Goal: Information Seeking & Learning: Check status

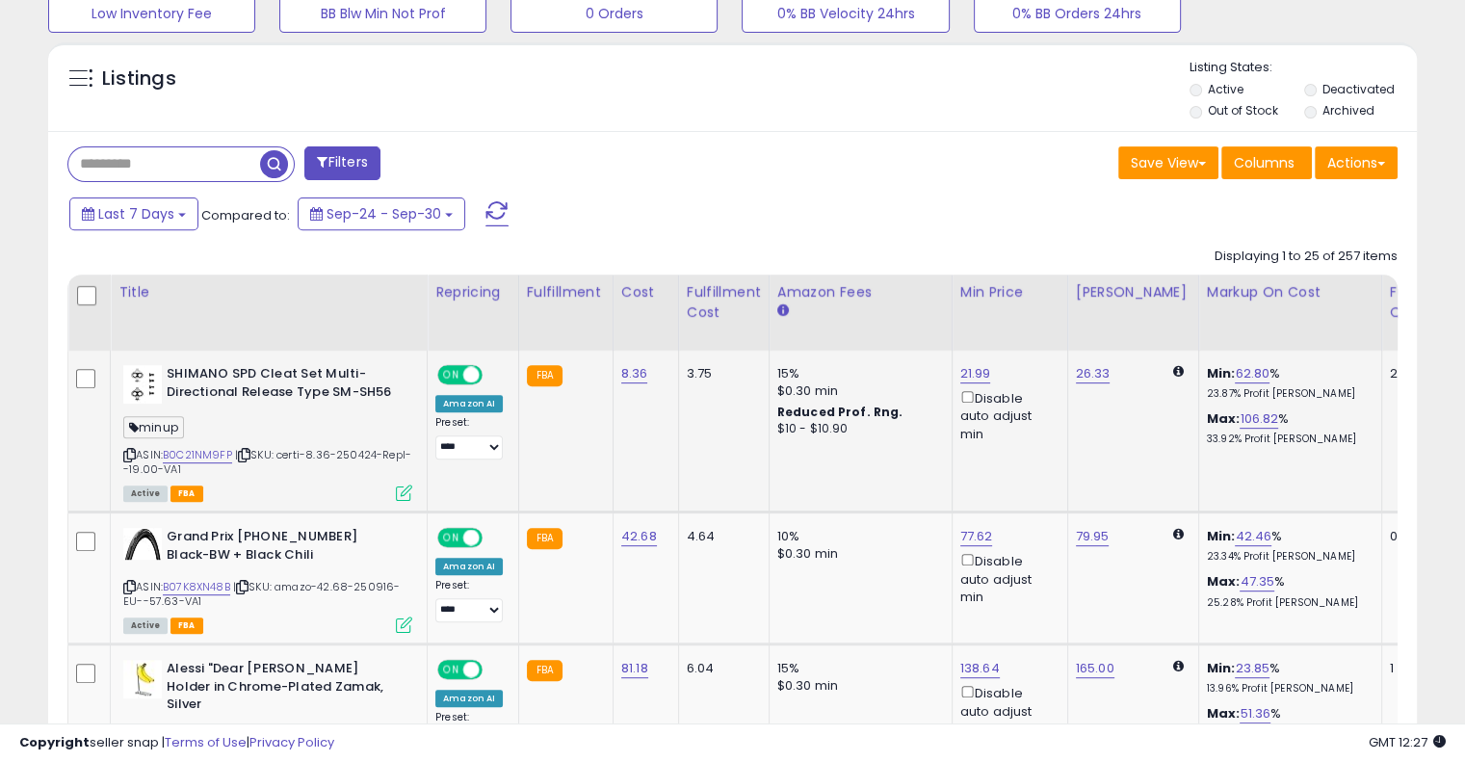
scroll to position [541, 0]
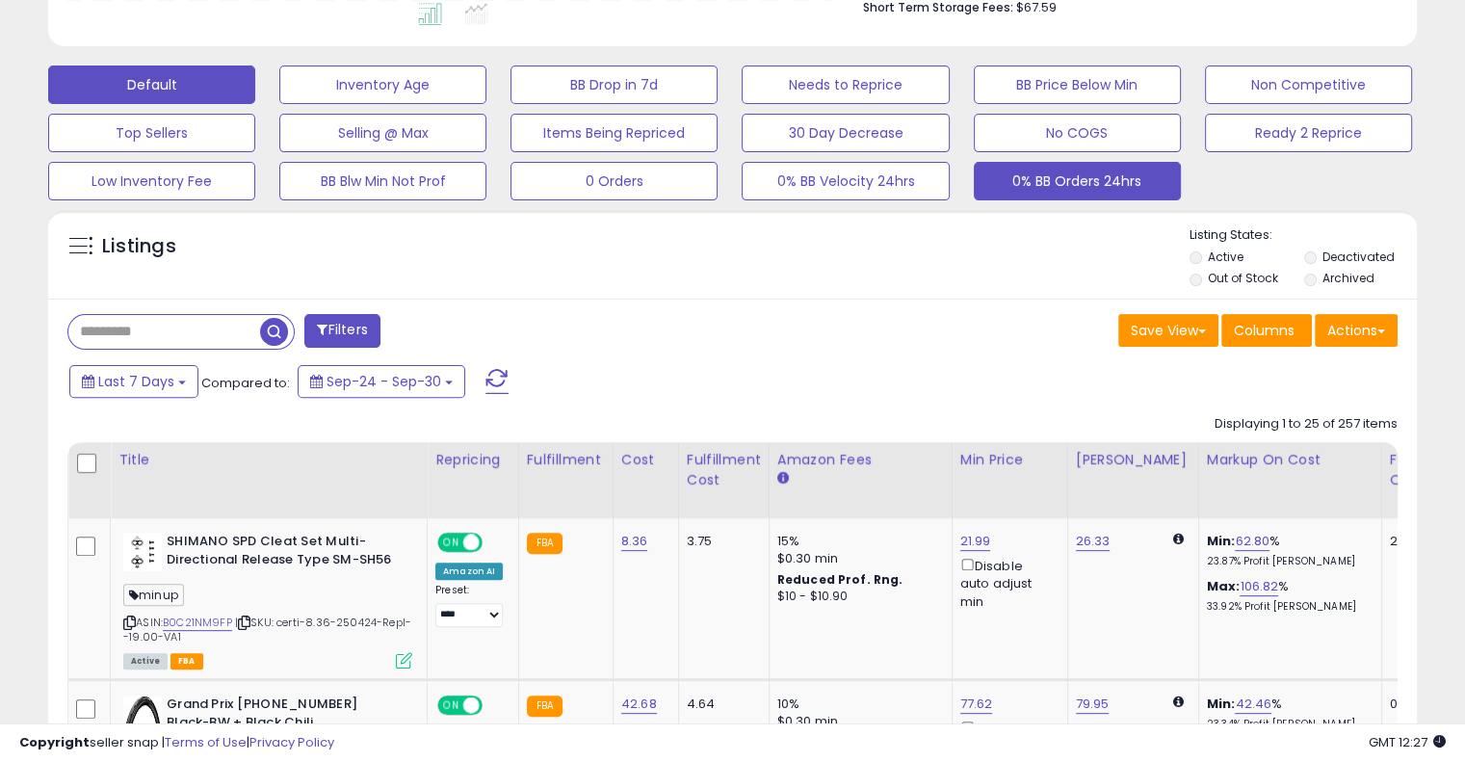
click at [1075, 166] on button "0% BB Orders 24hrs" at bounding box center [1077, 181] width 207 height 39
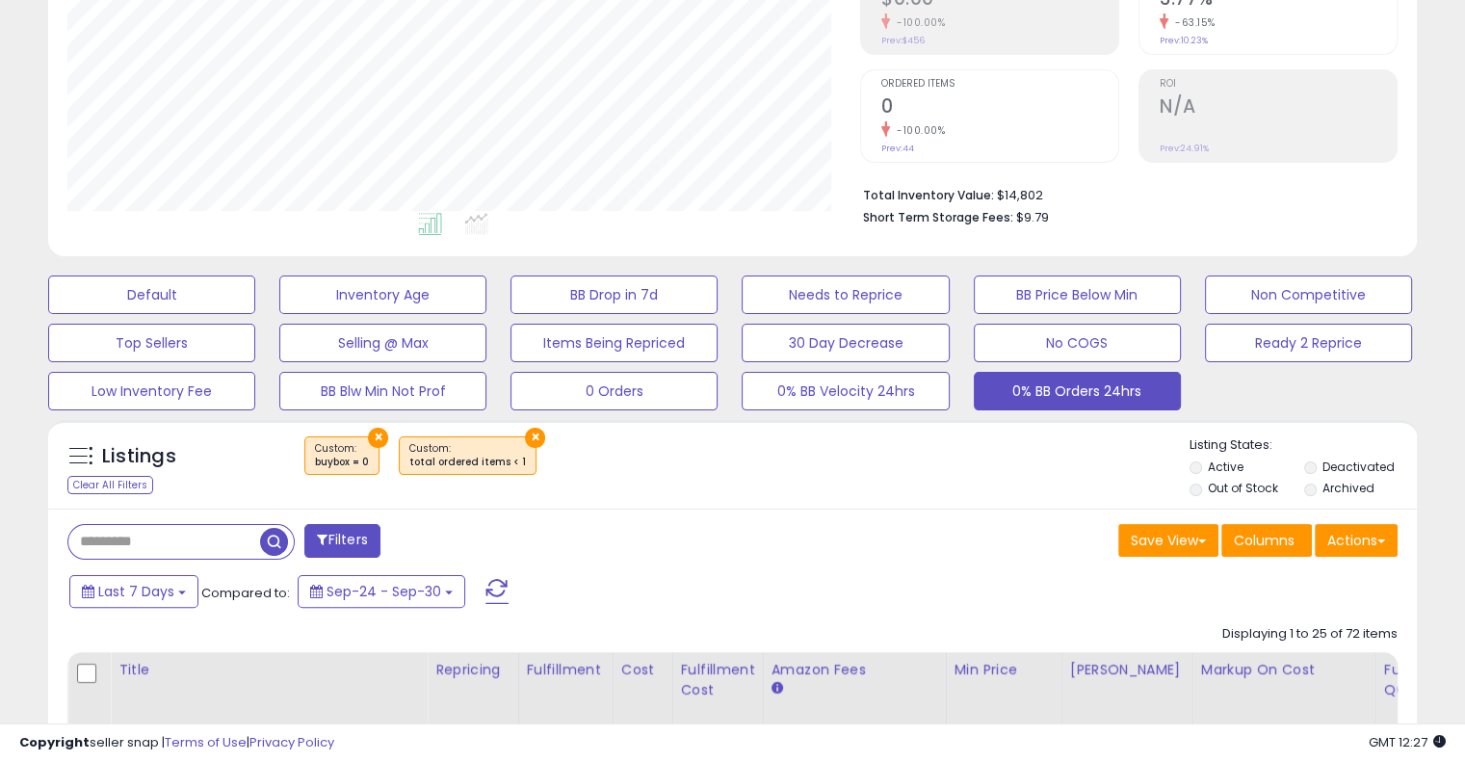
scroll to position [0, 0]
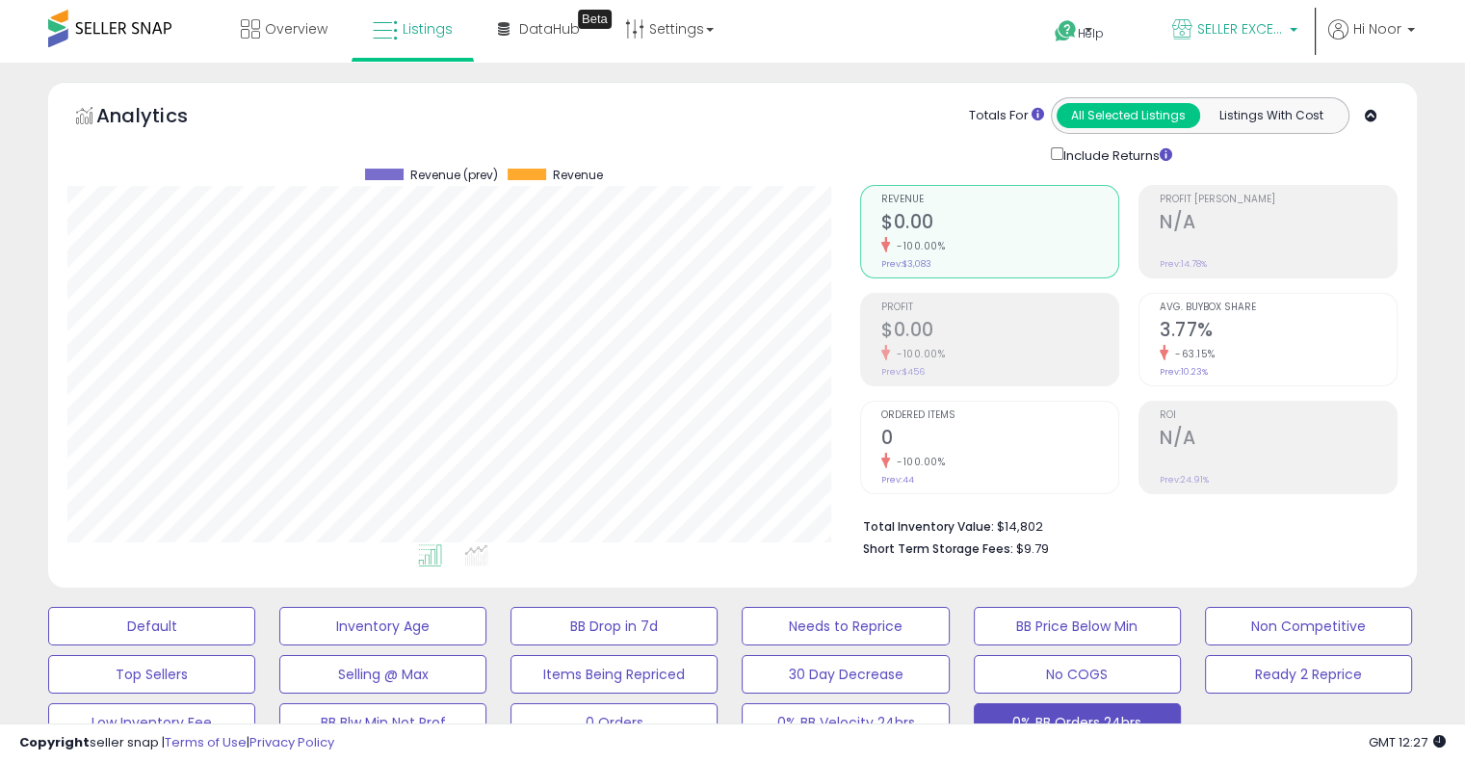
click at [1239, 28] on span "SELLER EXCELLENCE" at bounding box center [1240, 28] width 87 height 19
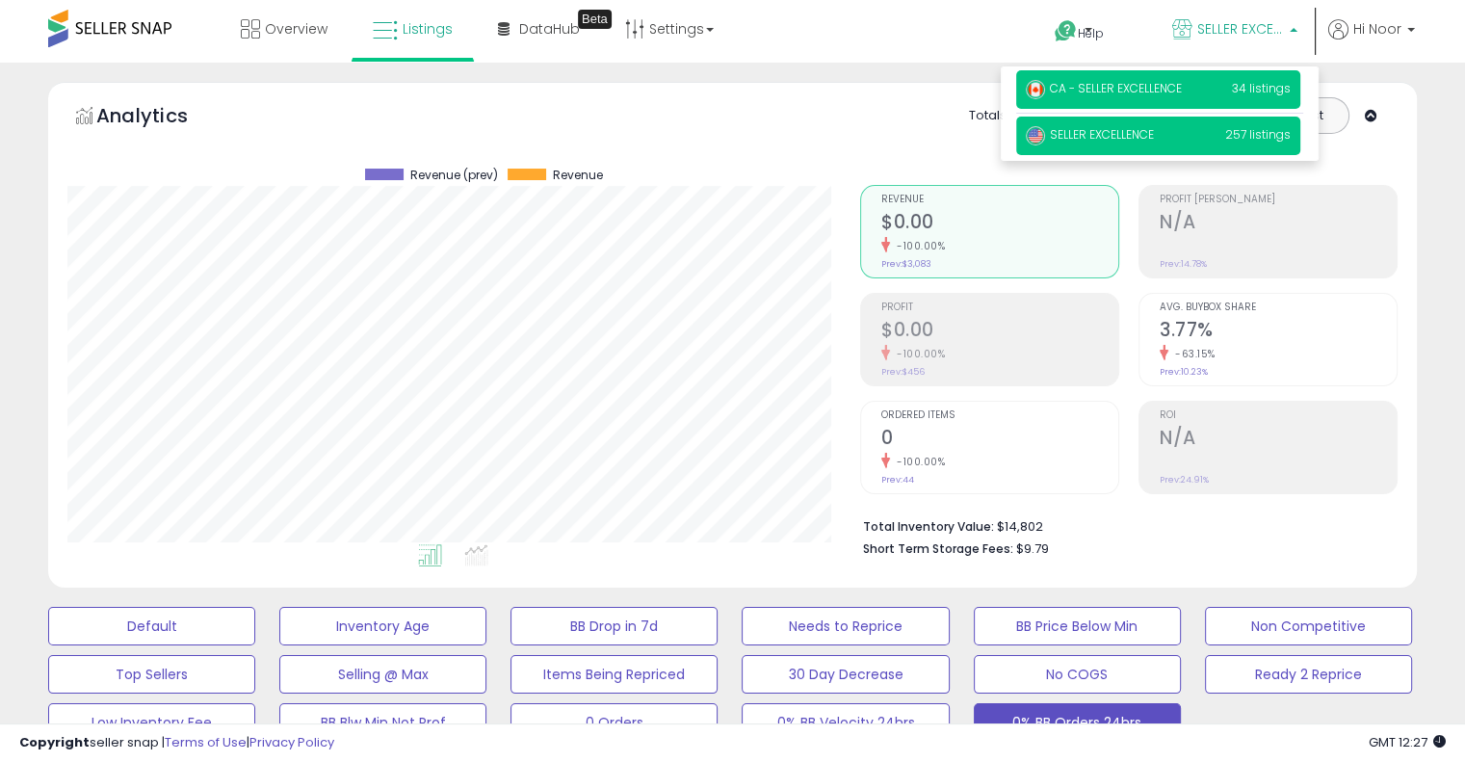
click at [1192, 95] on p "CA - SELLER EXCELLENCE 34 listings" at bounding box center [1158, 89] width 284 height 39
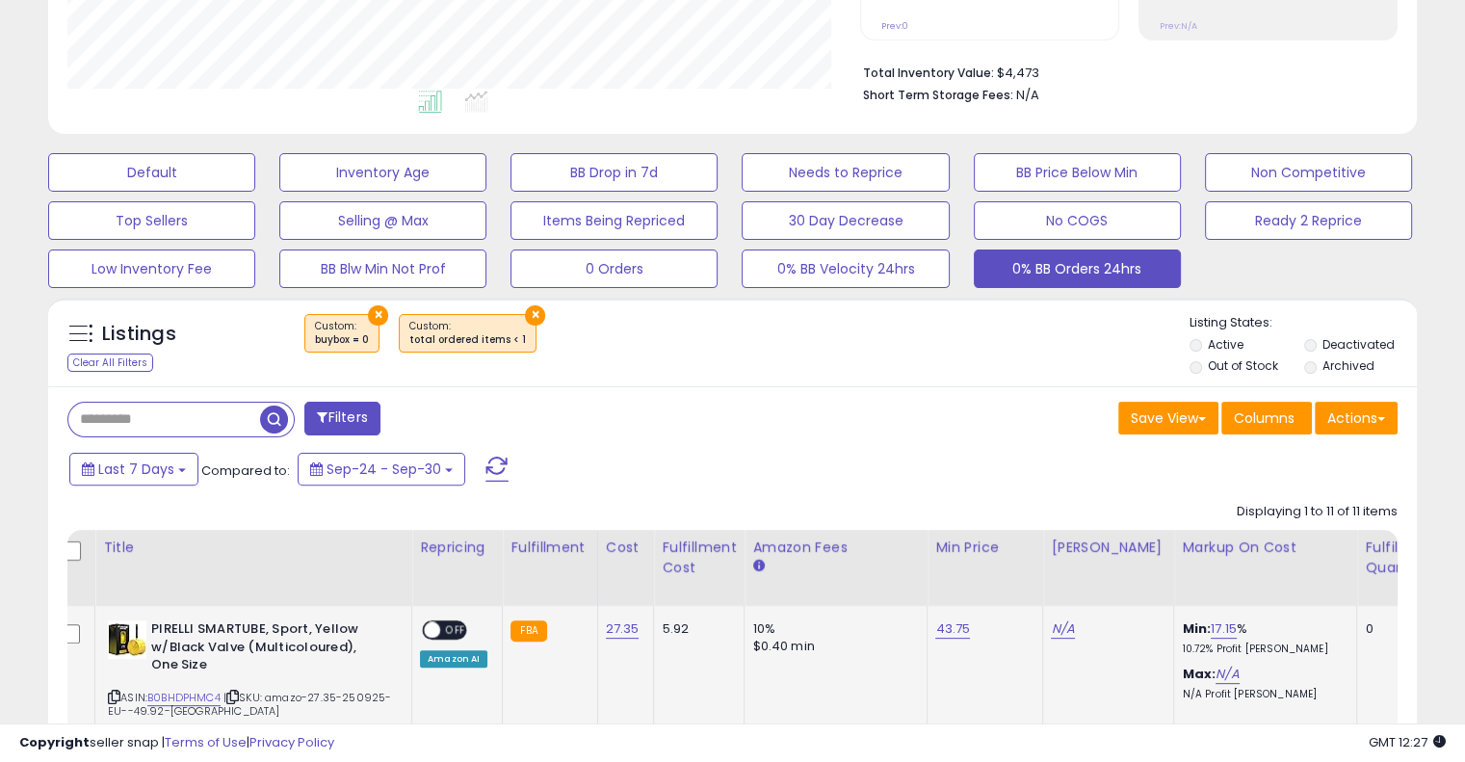
scroll to position [453, 0]
click at [1365, 562] on div "Fulfillable Quantity" at bounding box center [1398, 558] width 66 height 40
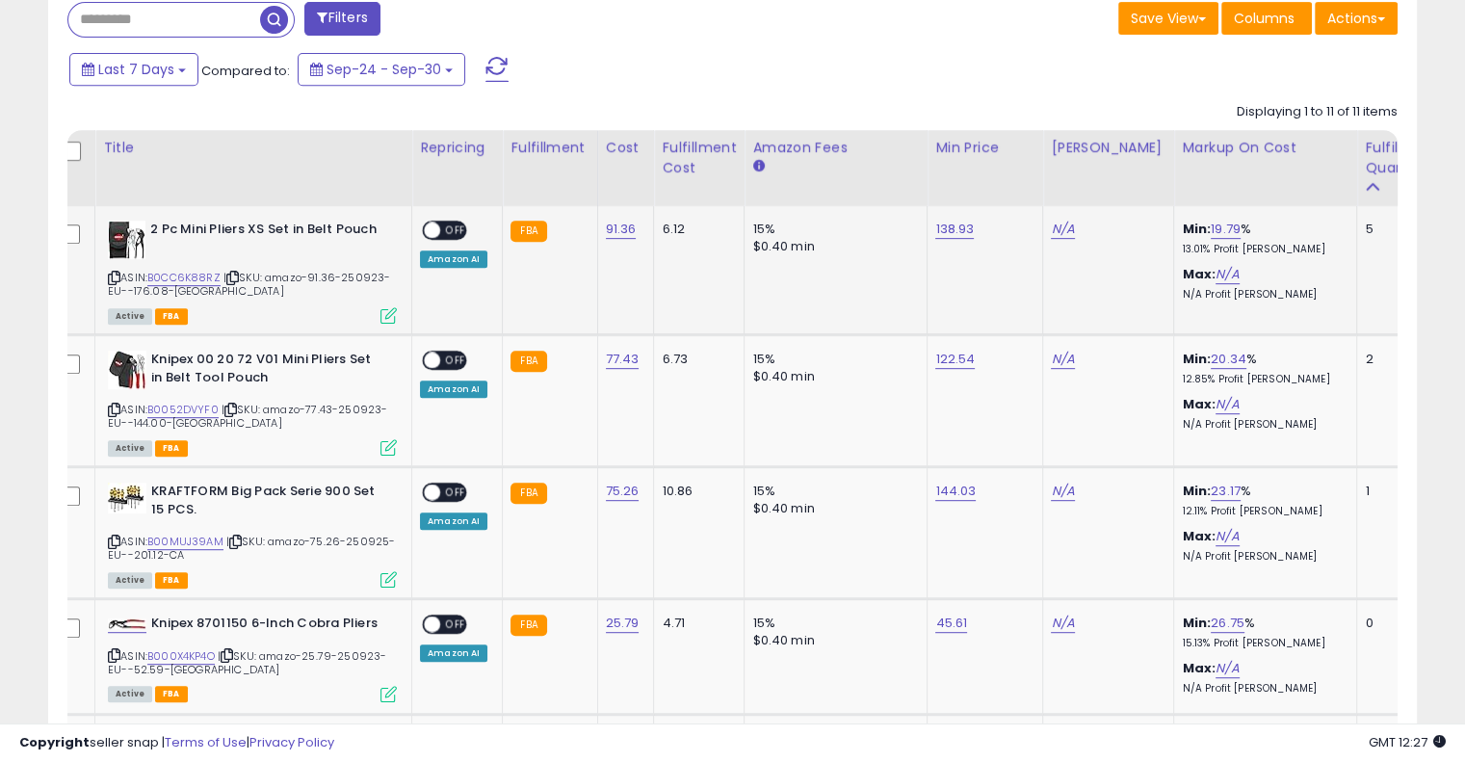
scroll to position [0, 0]
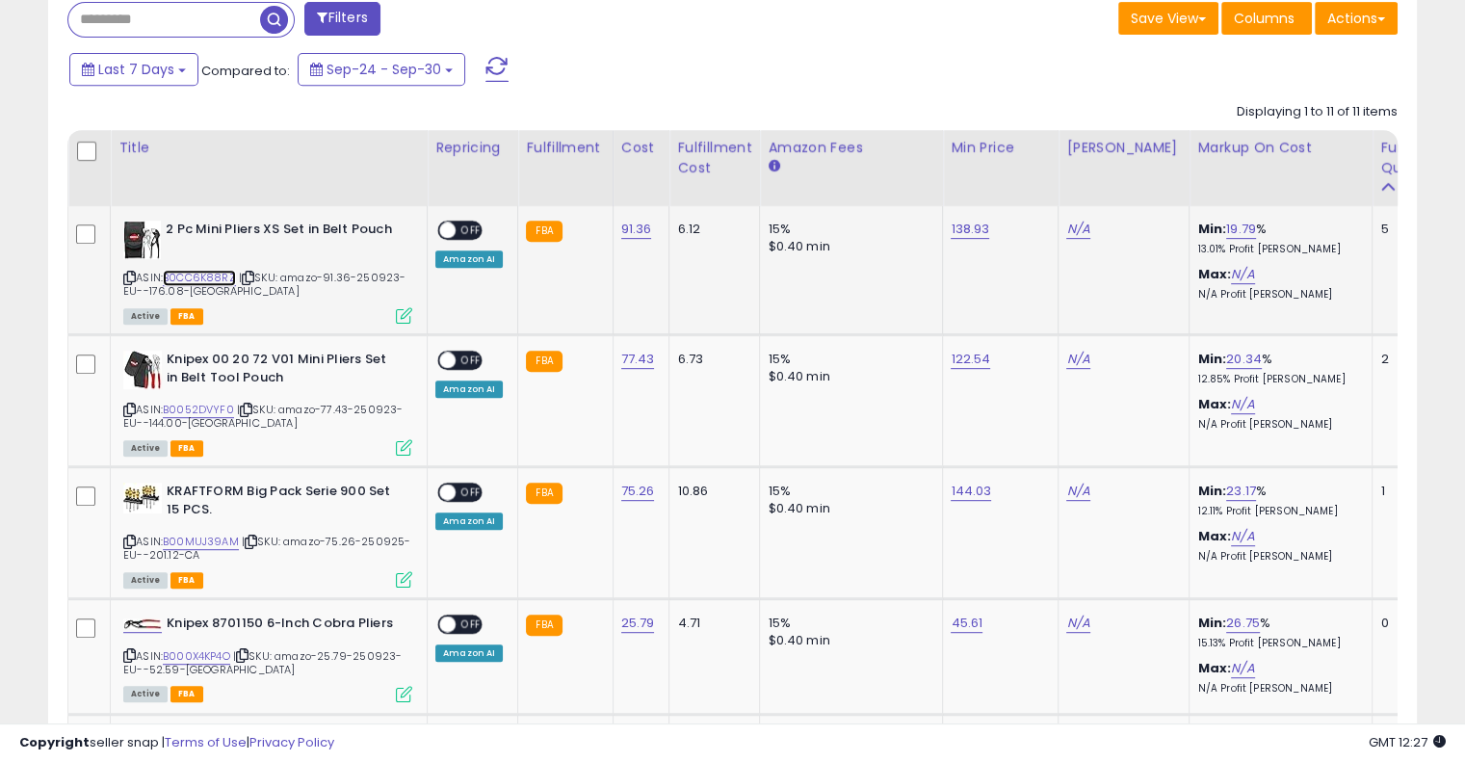
click at [221, 279] on link "B0CC6K88RZ" at bounding box center [199, 278] width 73 height 16
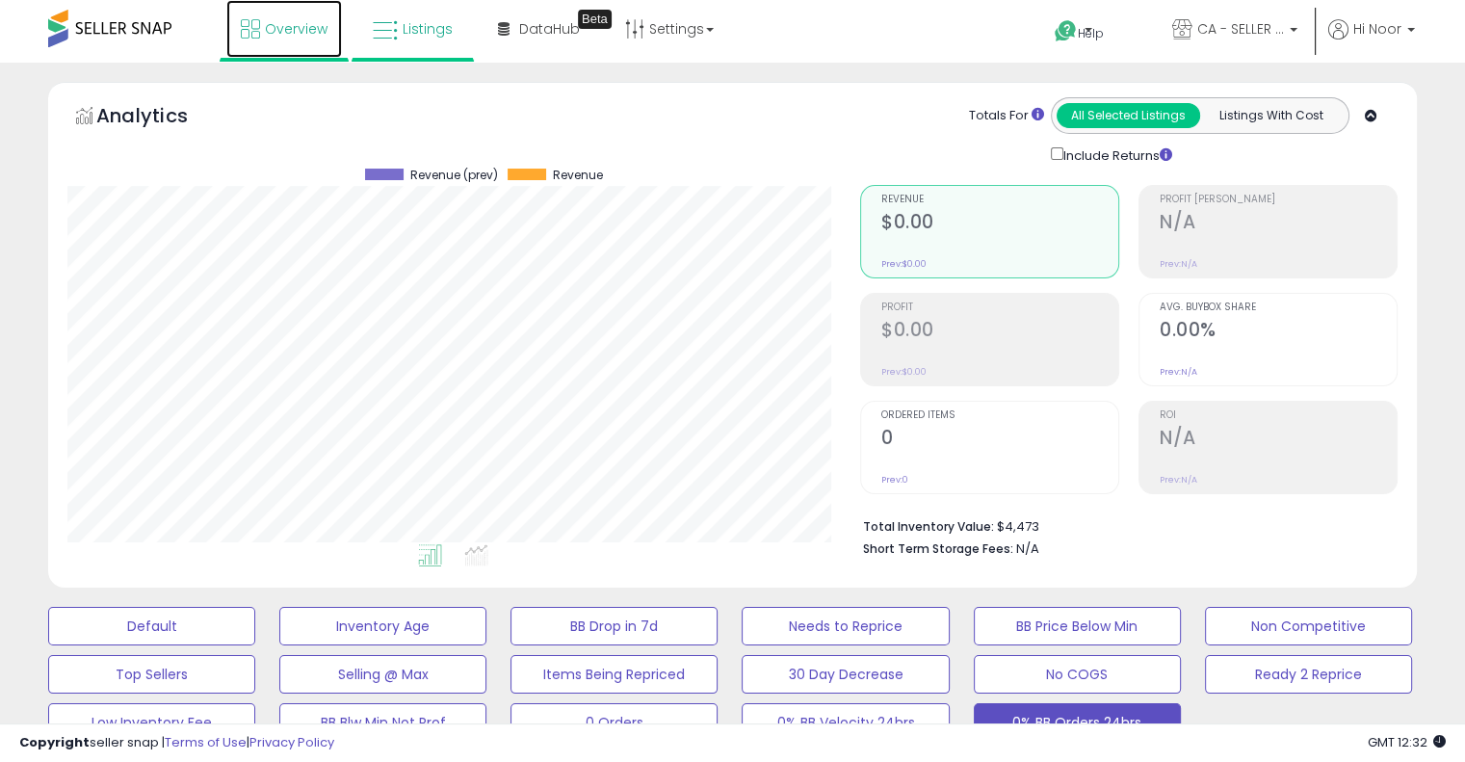
click at [292, 45] on link "Overview" at bounding box center [284, 29] width 116 height 58
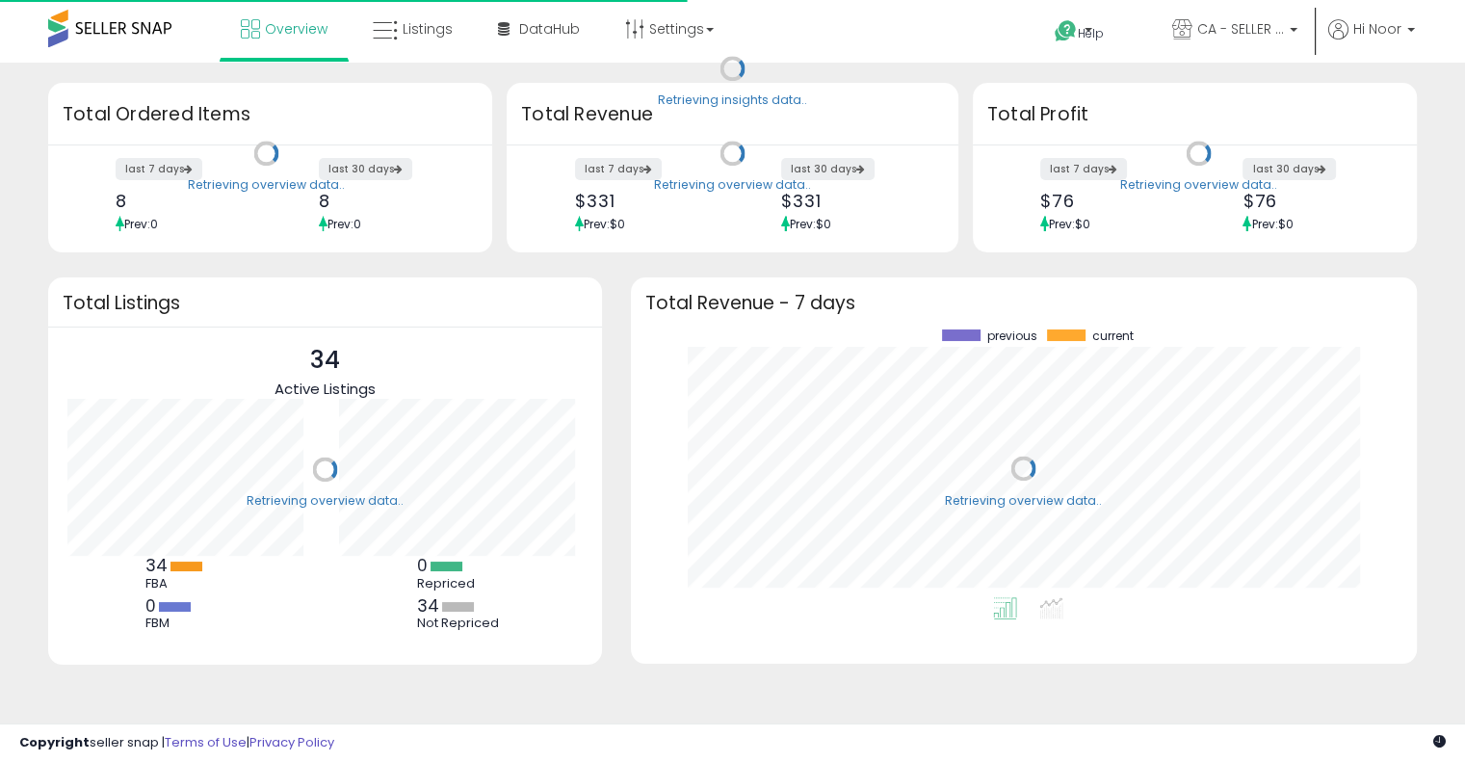
scroll to position [267, 747]
